Goal: Navigation & Orientation: Find specific page/section

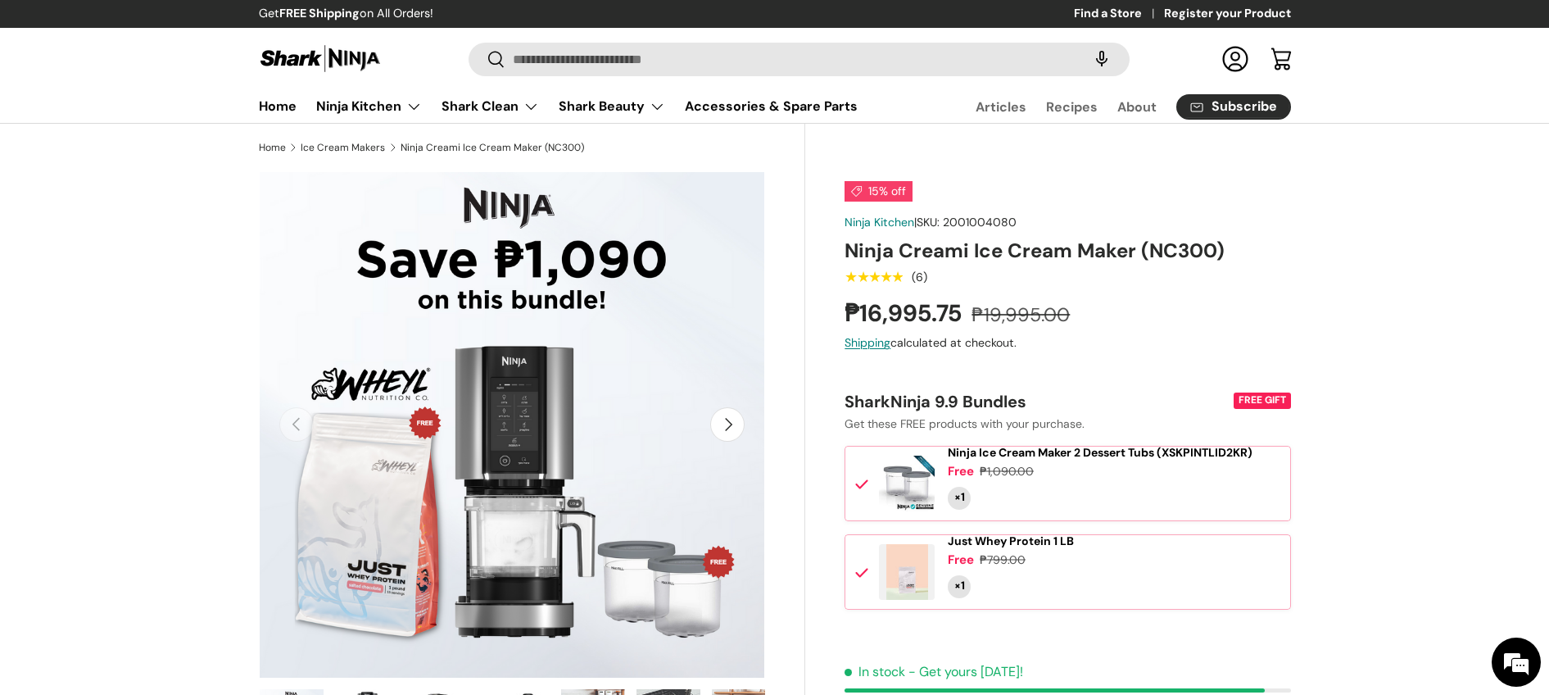
scroll to position [304, 0]
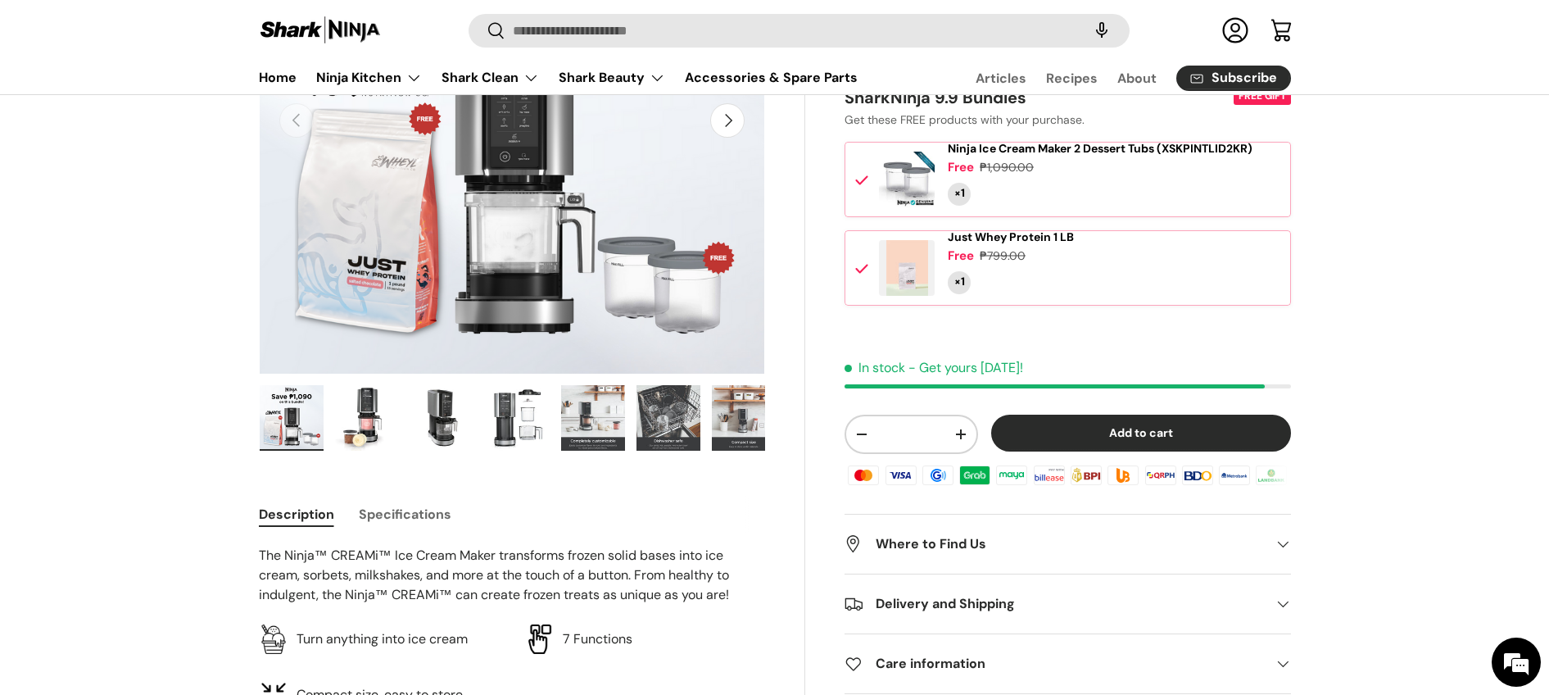
click at [353, 432] on img "Gallery Viewer" at bounding box center [367, 418] width 64 height 66
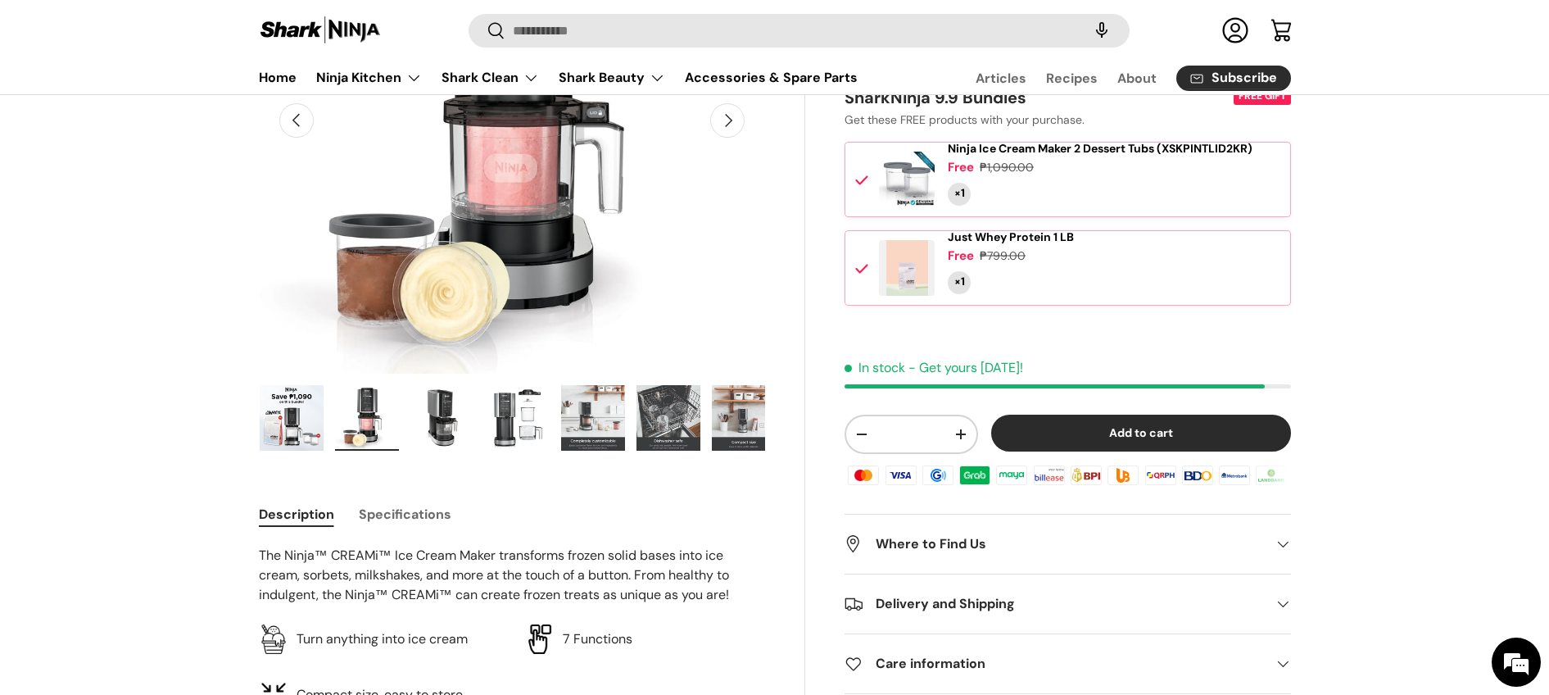
click at [429, 431] on img "Gallery Viewer" at bounding box center [443, 418] width 64 height 66
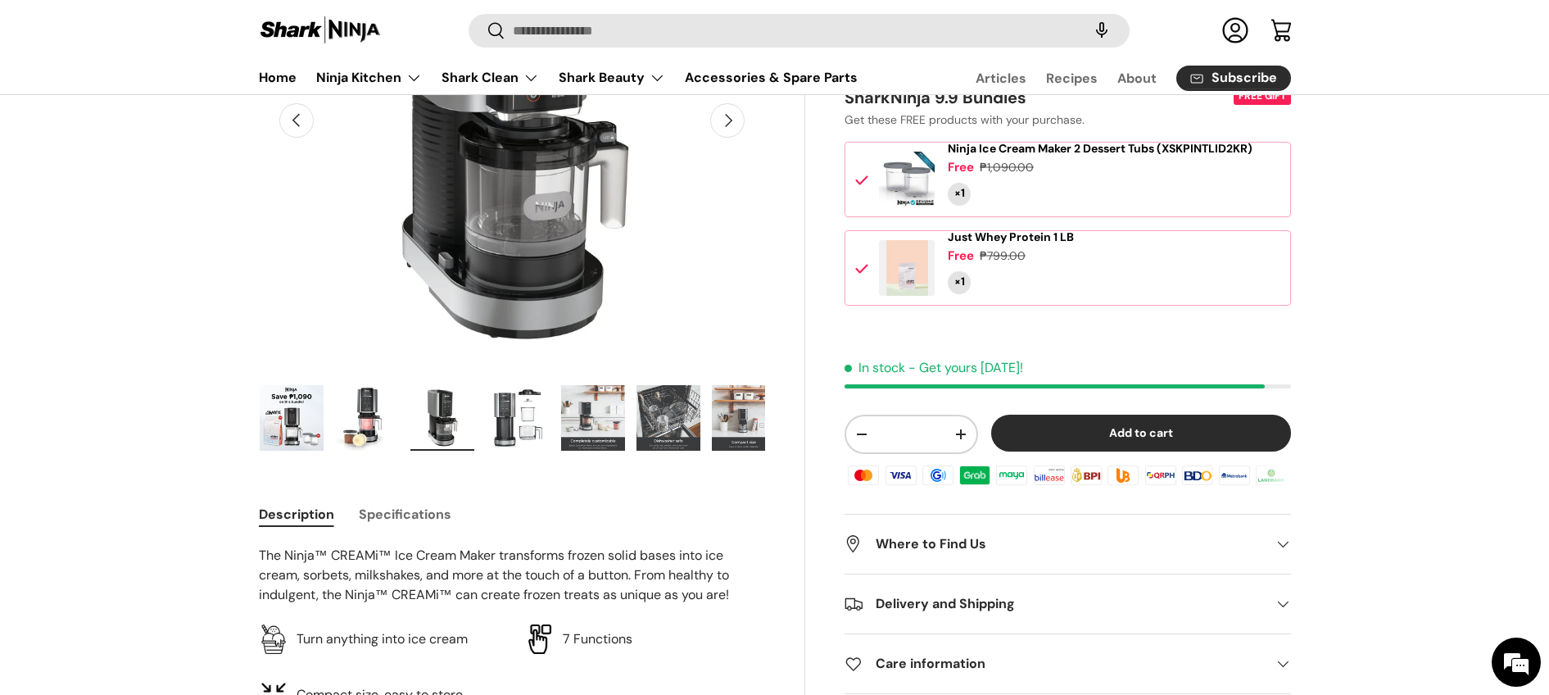
click at [483, 430] on ul "Load image 1 in gallery view Load image 2 in gallery view Load image 3 in galle…" at bounding box center [512, 420] width 507 height 72
click at [532, 422] on img "Gallery Viewer" at bounding box center [518, 418] width 64 height 66
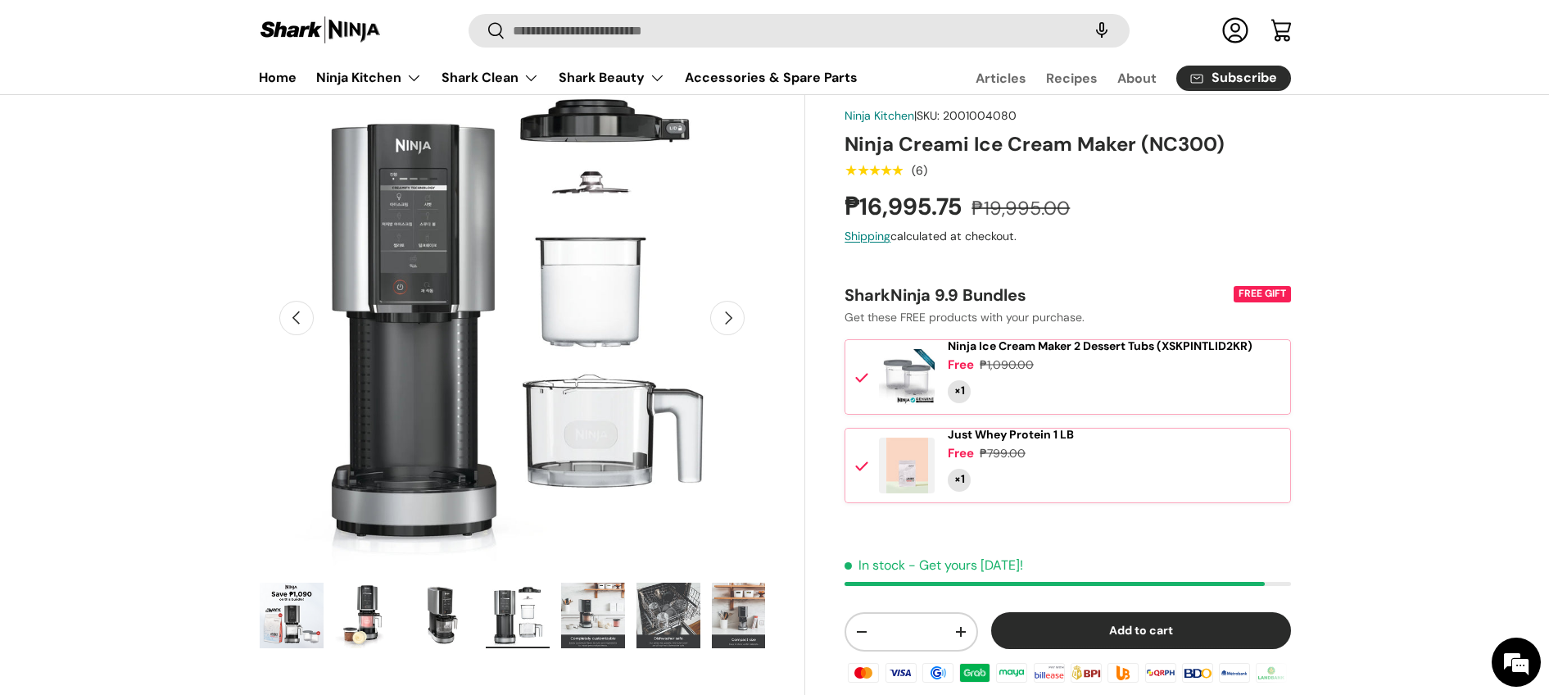
scroll to position [0, 0]
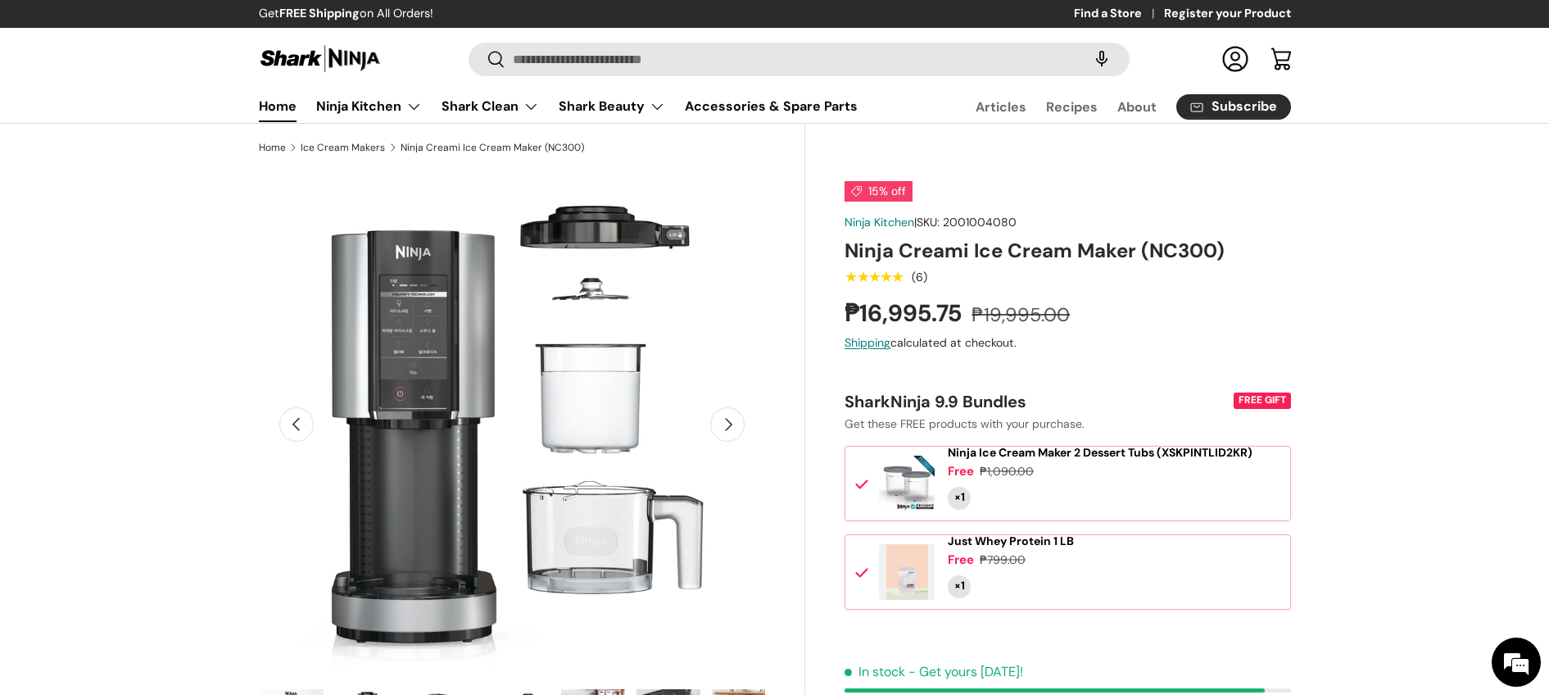
click at [282, 102] on link "Home" at bounding box center [278, 106] width 38 height 32
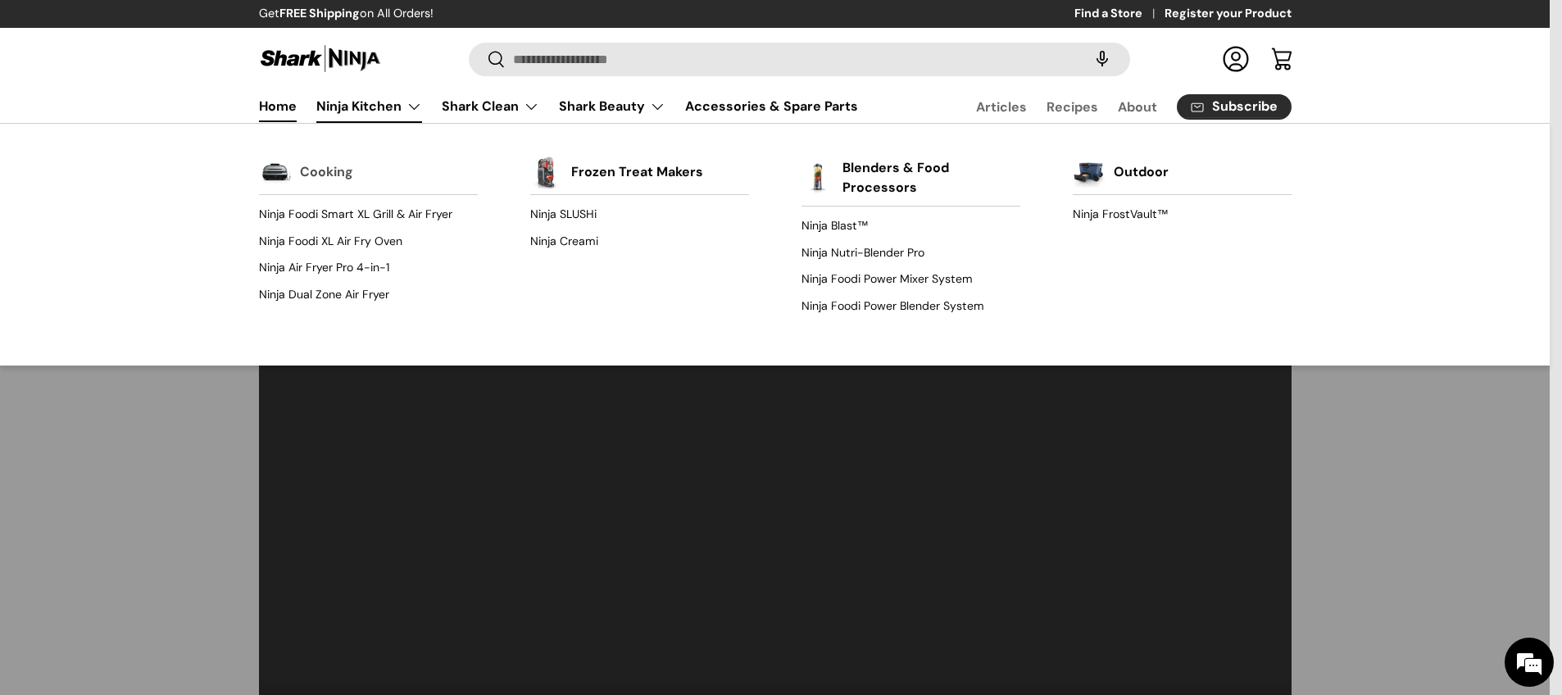
click at [324, 171] on link "Cooking" at bounding box center [326, 172] width 53 height 36
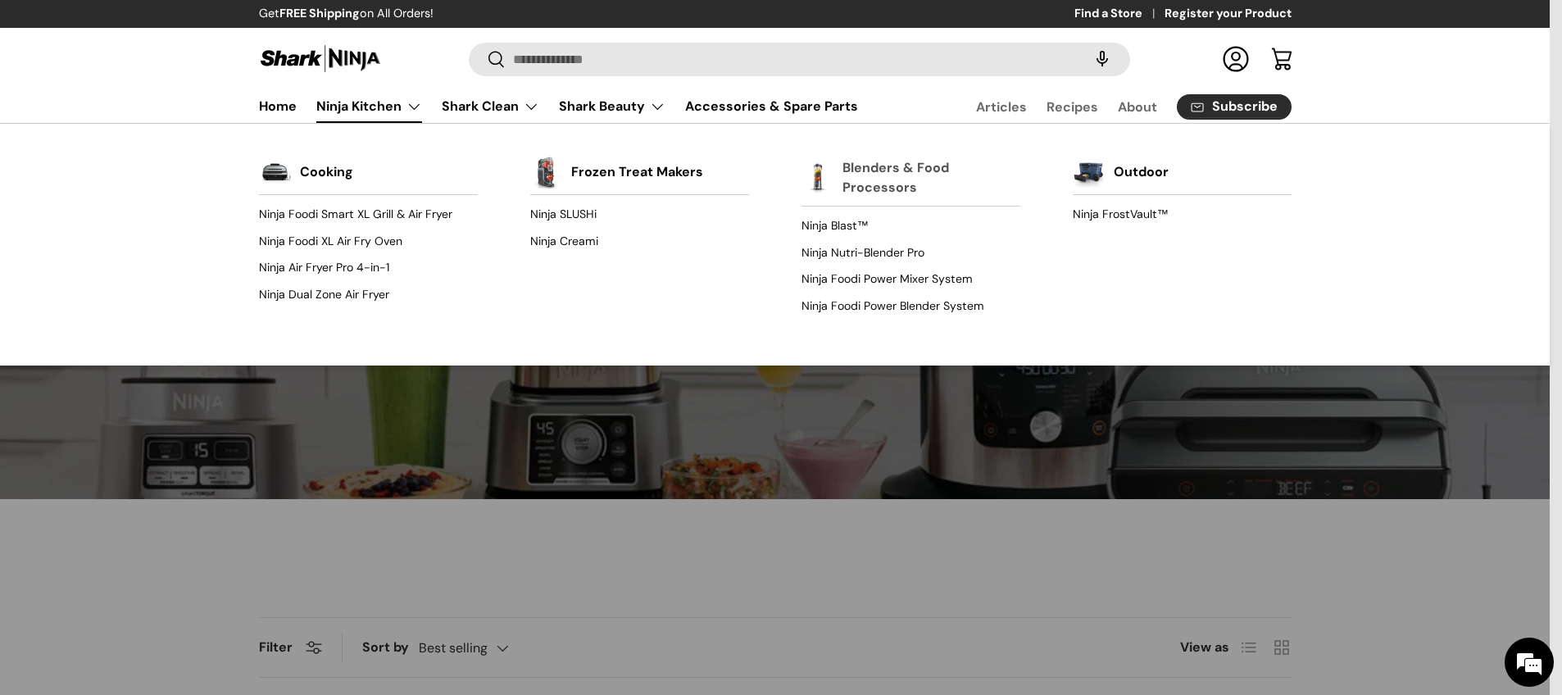
click at [882, 176] on link "Blenders & Food Processors" at bounding box center [931, 178] width 178 height 56
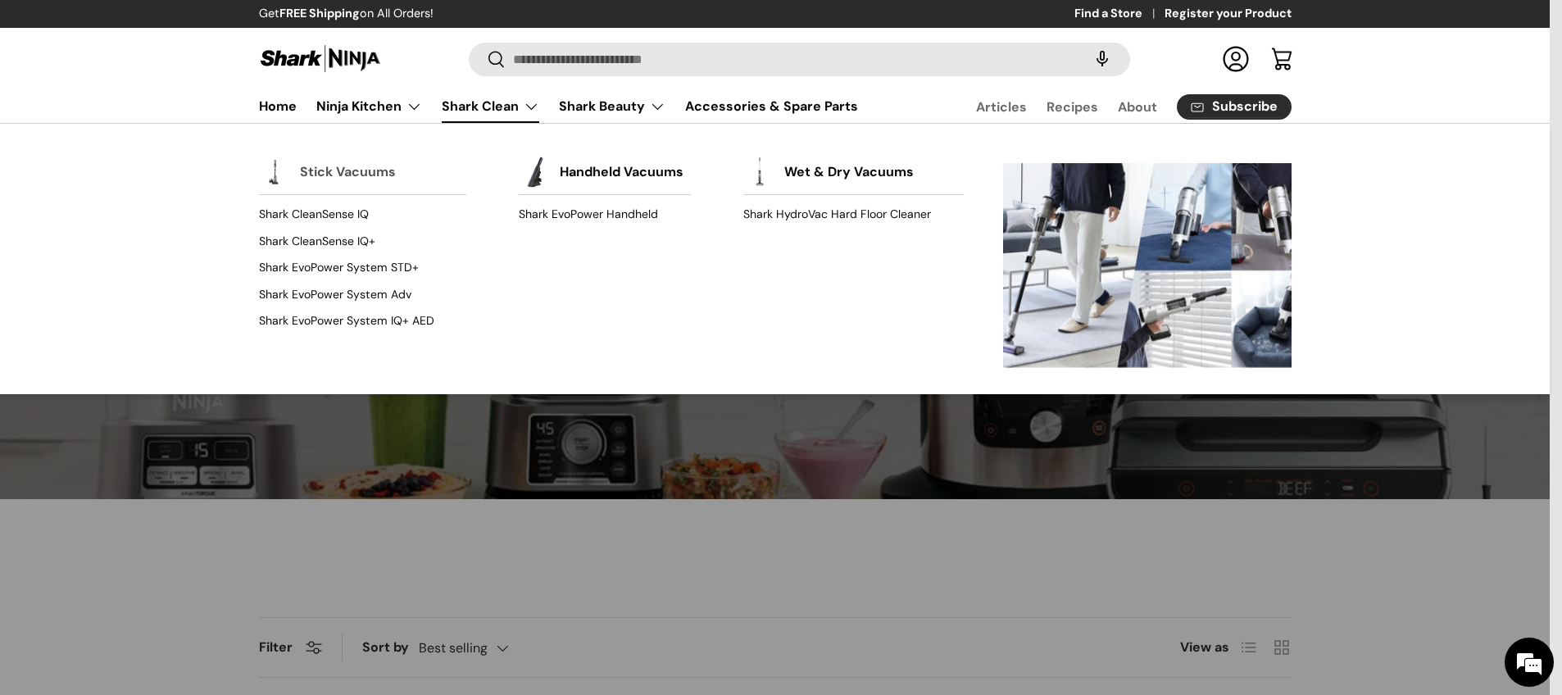
click at [341, 173] on link "Stick Vacuums" at bounding box center [348, 172] width 96 height 36
